Goal: Check status: Check status

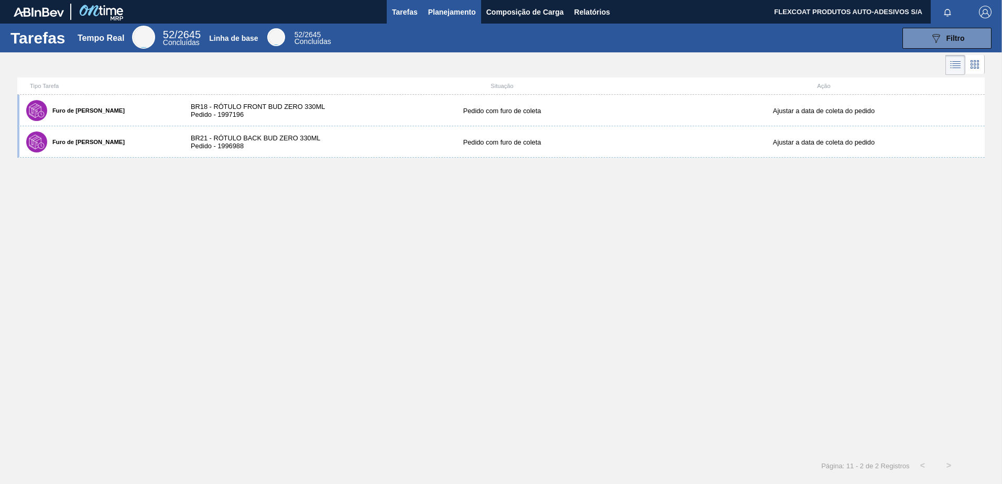
click at [435, 16] on span "Planejamento" at bounding box center [452, 12] width 48 height 13
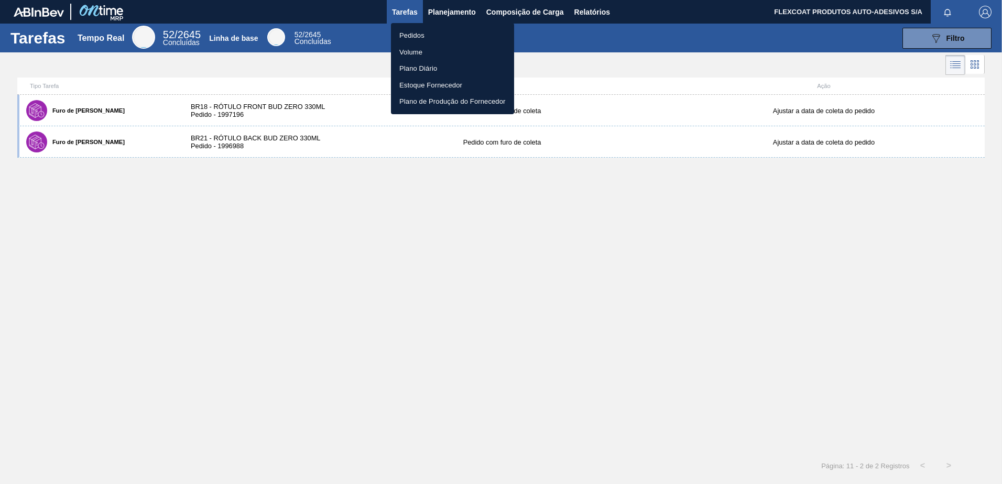
click at [420, 31] on li "Pedidos" at bounding box center [452, 35] width 123 height 17
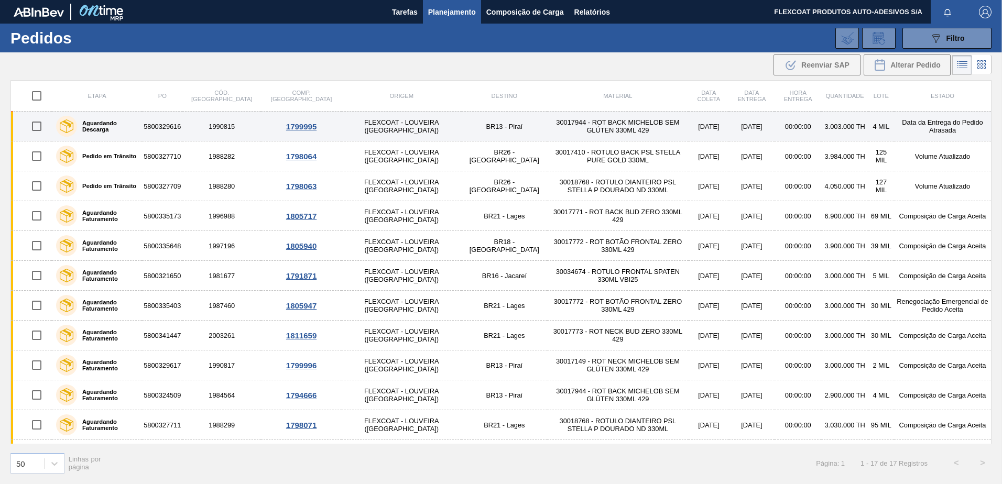
click at [104, 127] on label "Aguardando Descarga" at bounding box center [107, 126] width 61 height 13
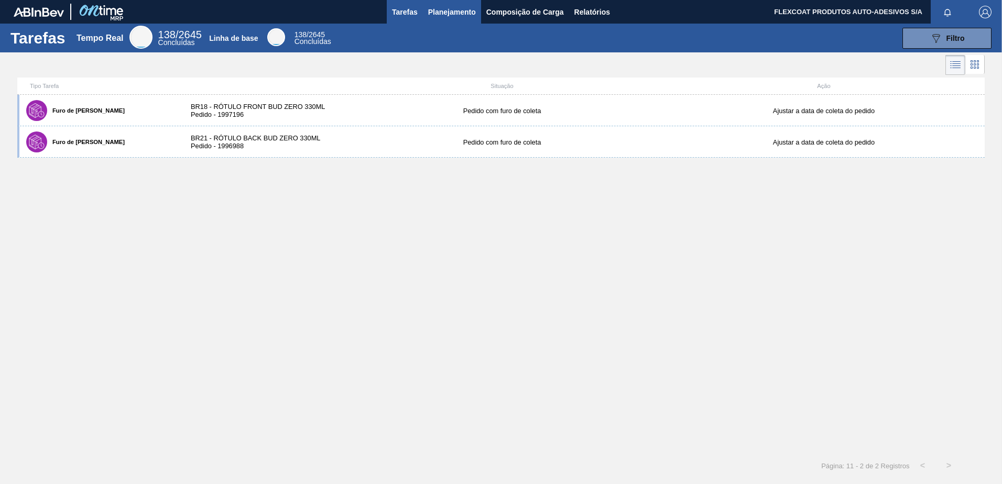
click at [433, 10] on span "Planejamento" at bounding box center [452, 12] width 48 height 13
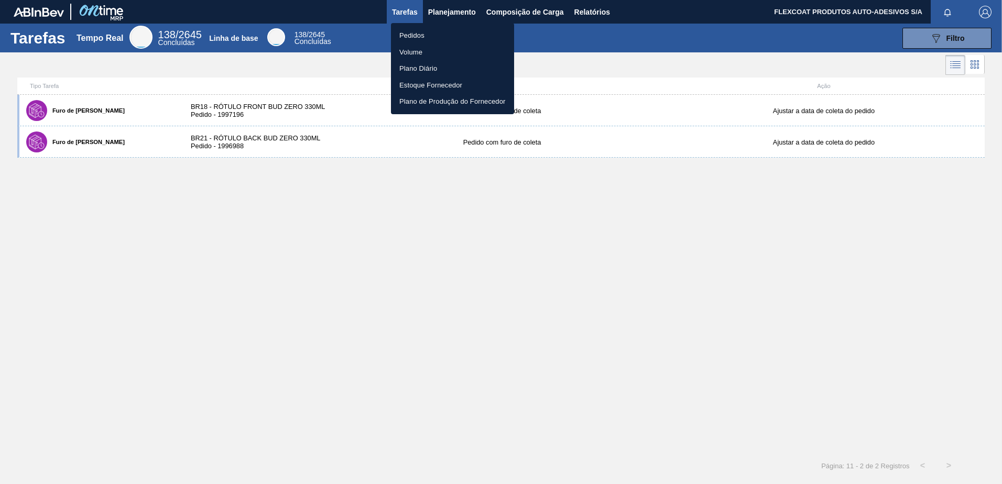
click at [413, 37] on li "Pedidos" at bounding box center [452, 35] width 123 height 17
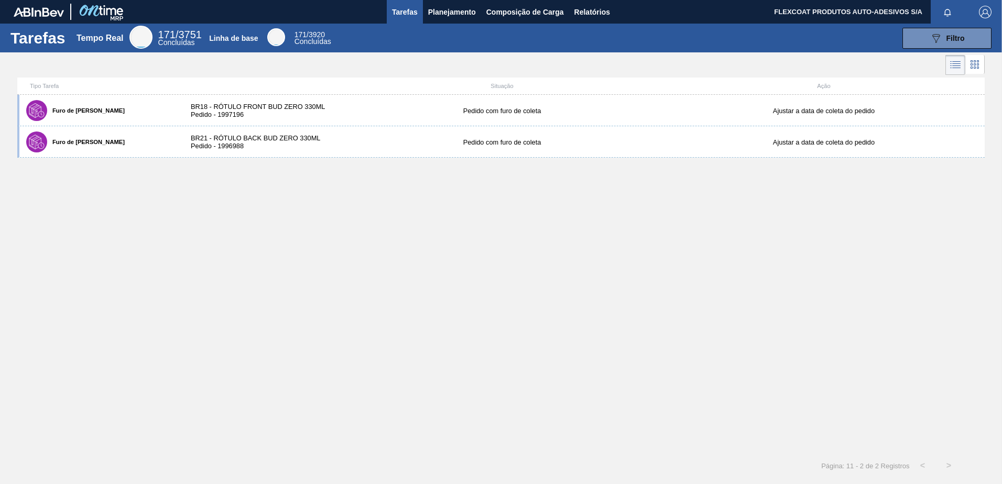
drag, startPoint x: 442, startPoint y: 13, endPoint x: 430, endPoint y: 29, distance: 20.7
click at [442, 13] on span "Planejamento" at bounding box center [452, 12] width 48 height 13
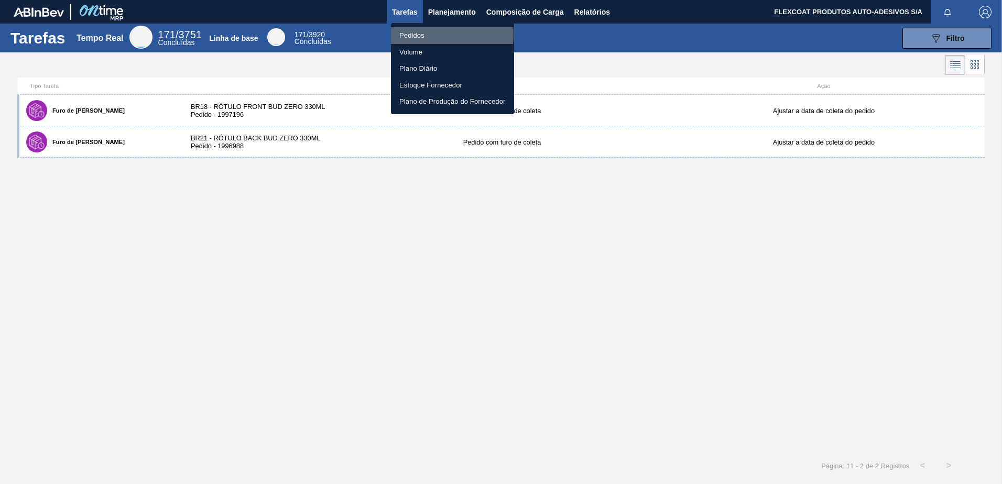
click at [415, 35] on li "Pedidos" at bounding box center [452, 35] width 123 height 17
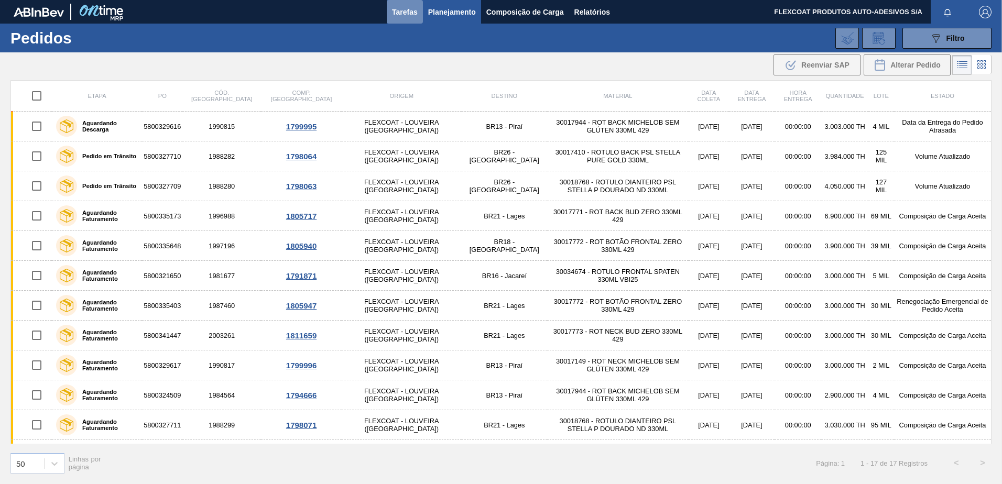
click at [403, 7] on span "Tarefas" at bounding box center [405, 12] width 26 height 13
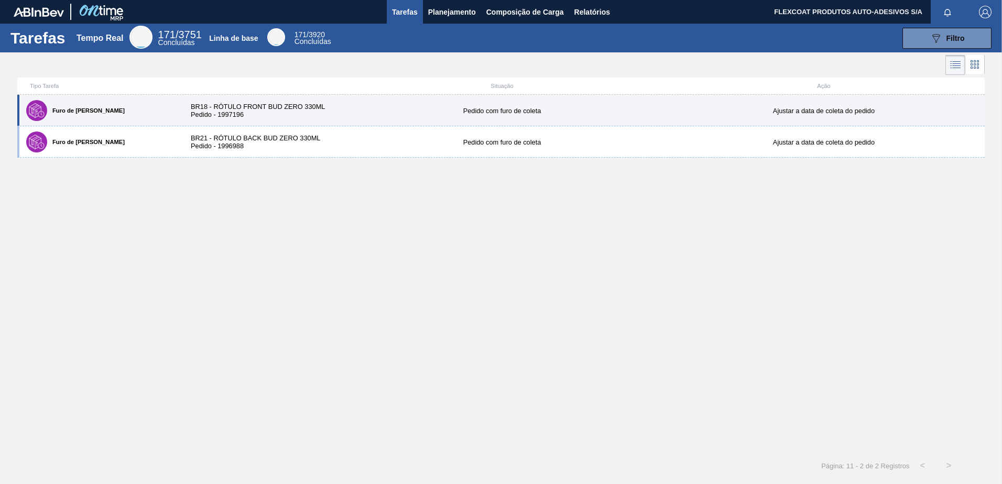
click at [57, 111] on label "Furo de [PERSON_NAME]" at bounding box center [86, 110] width 78 height 6
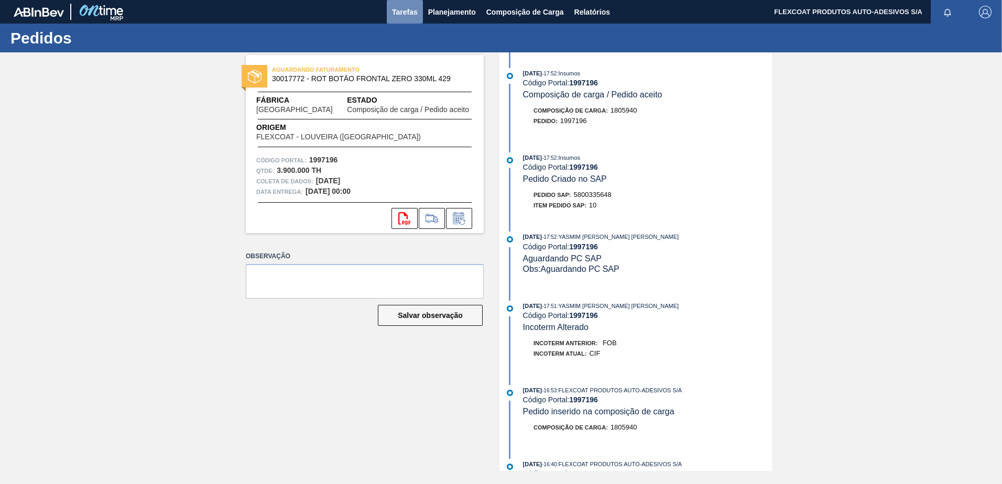
click at [396, 14] on span "Tarefas" at bounding box center [405, 12] width 26 height 13
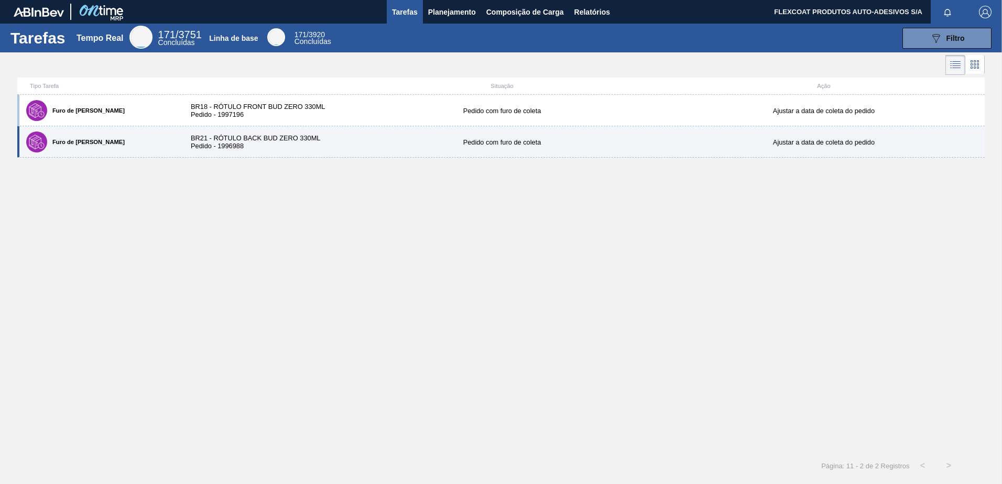
click at [73, 140] on label "Furo de [PERSON_NAME]" at bounding box center [86, 142] width 78 height 6
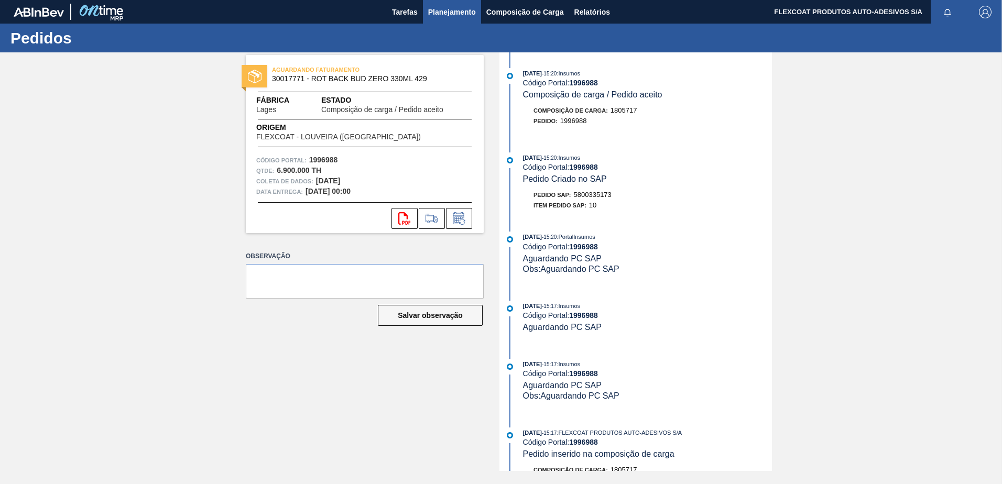
click at [433, 16] on span "Planejamento" at bounding box center [452, 12] width 48 height 13
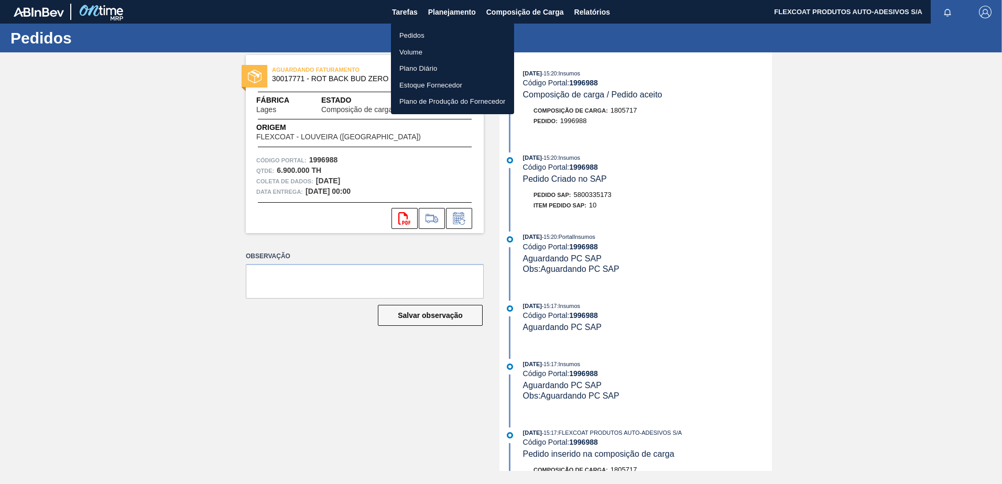
click at [412, 38] on li "Pedidos" at bounding box center [452, 35] width 123 height 17
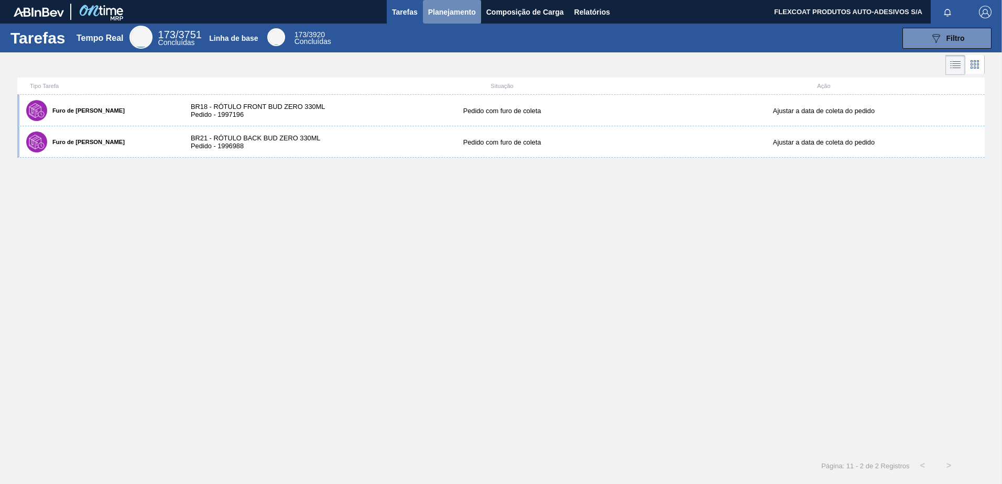
click at [438, 6] on span "Planejamento" at bounding box center [452, 12] width 48 height 13
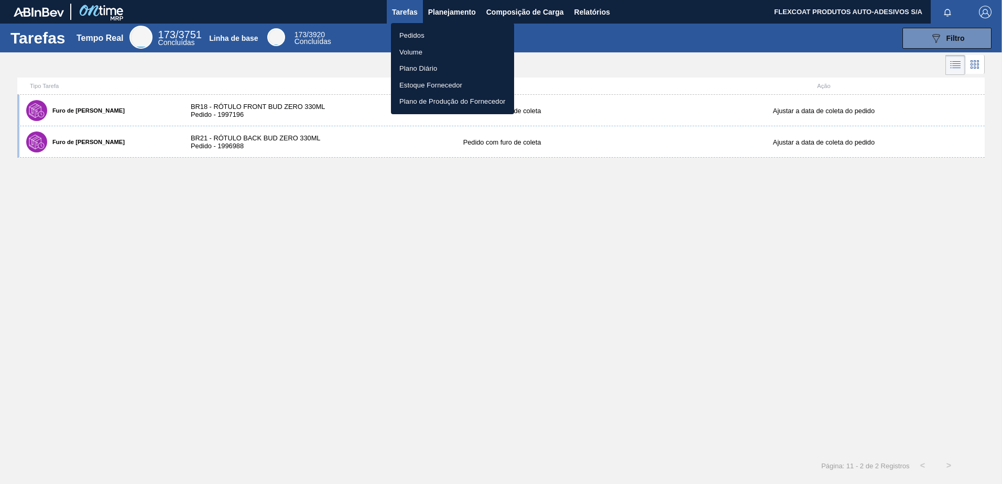
click at [410, 34] on li "Pedidos" at bounding box center [452, 35] width 123 height 17
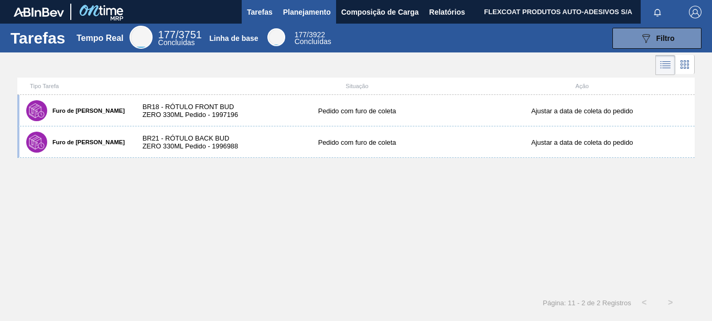
click at [293, 14] on span "Planejamento" at bounding box center [307, 12] width 48 height 13
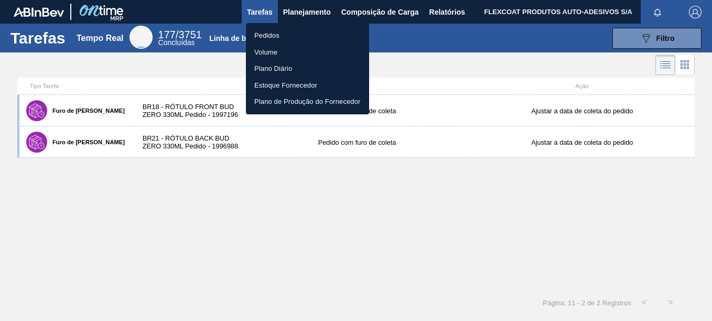
click at [268, 37] on li "Pedidos" at bounding box center [307, 35] width 123 height 17
